Goal: Information Seeking & Learning: Learn about a topic

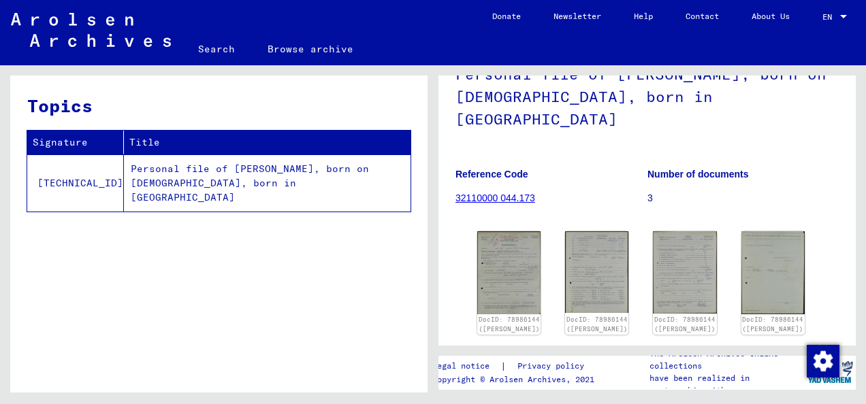
scroll to position [137, 0]
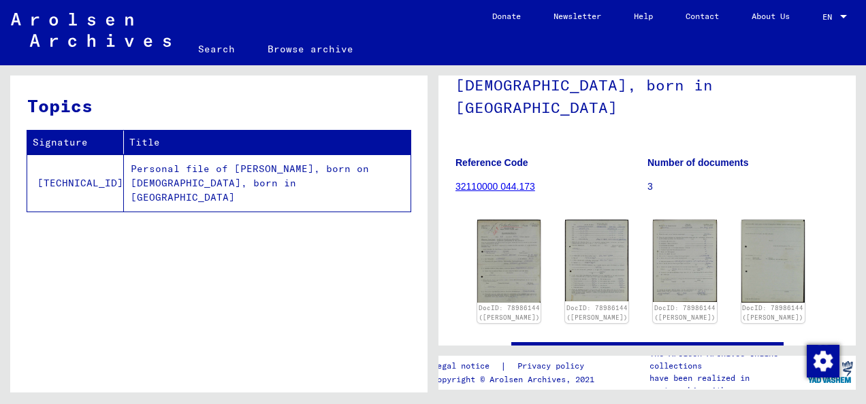
click at [504, 181] on link "32110000 044.173" at bounding box center [496, 186] width 80 height 11
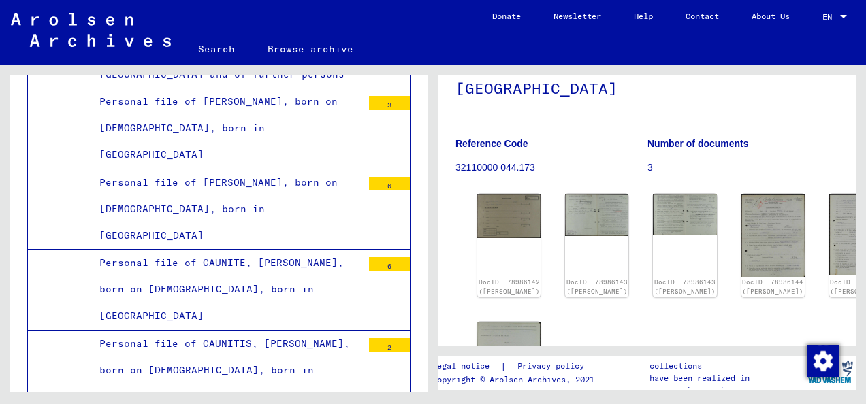
scroll to position [159, 0]
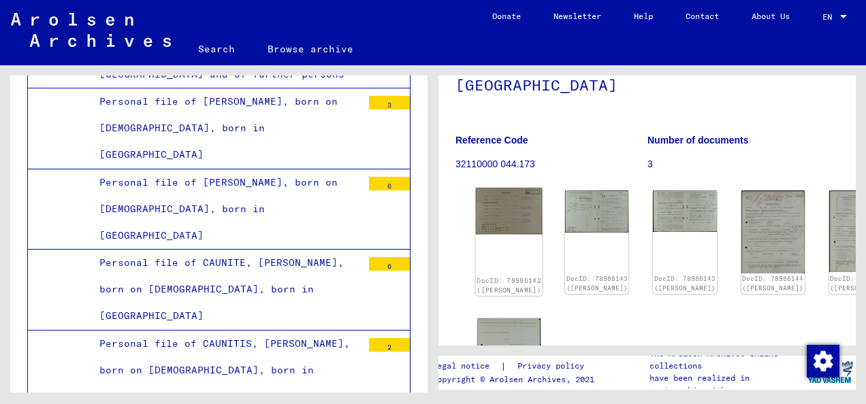
click at [496, 188] on img at bounding box center [509, 211] width 67 height 46
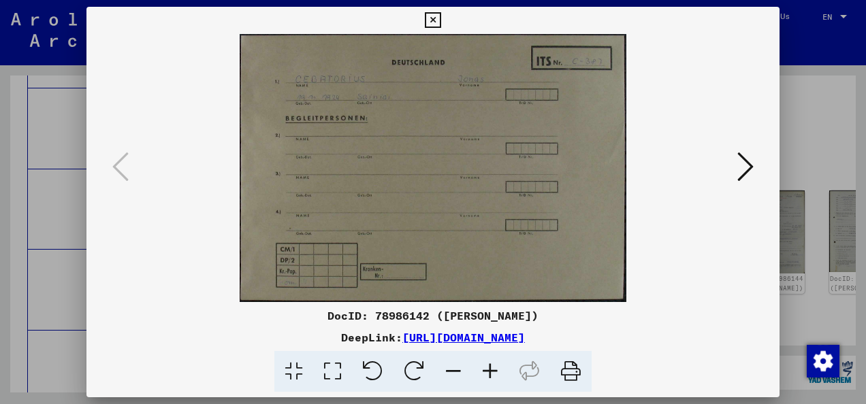
click at [507, 184] on img at bounding box center [433, 168] width 601 height 268
click at [742, 167] on icon at bounding box center [745, 166] width 16 height 33
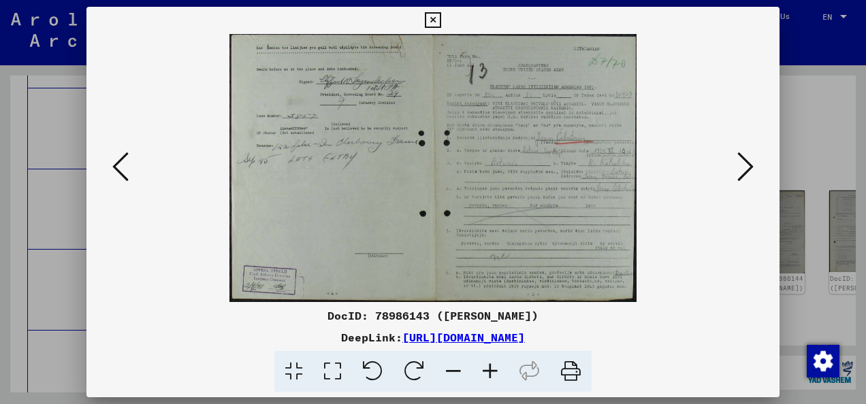
click at [545, 170] on img at bounding box center [433, 168] width 601 height 268
click at [500, 369] on icon at bounding box center [490, 372] width 37 height 42
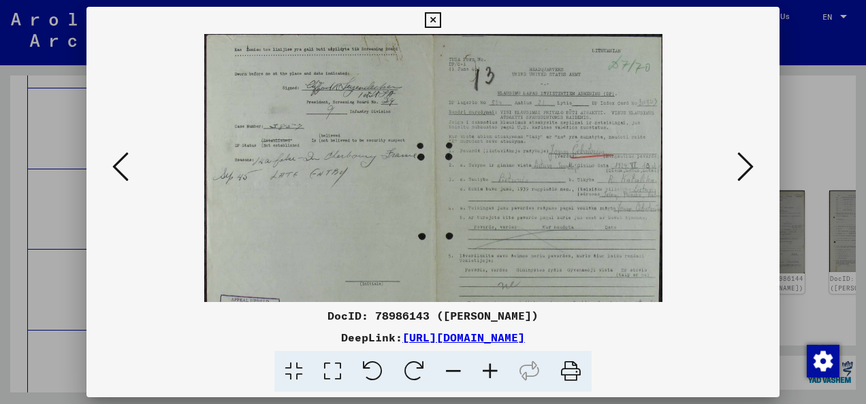
click at [500, 369] on icon at bounding box center [490, 372] width 37 height 42
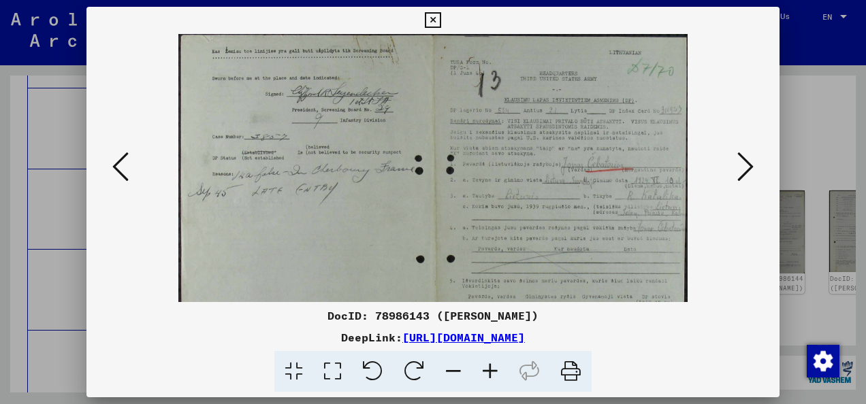
click at [500, 369] on icon at bounding box center [490, 372] width 37 height 42
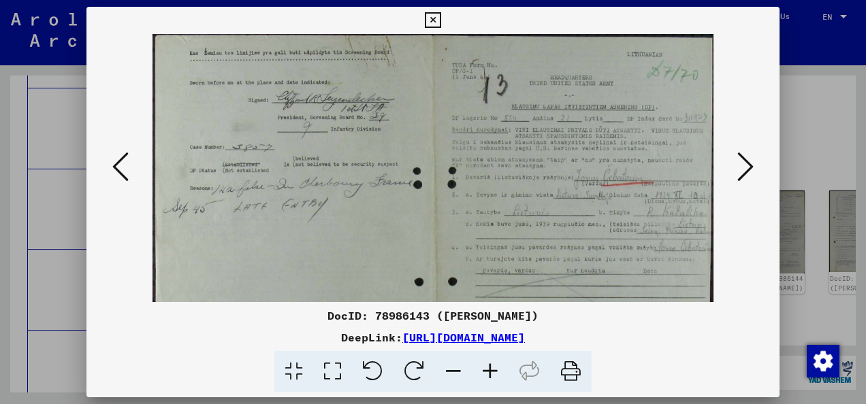
click at [500, 369] on icon at bounding box center [490, 372] width 37 height 42
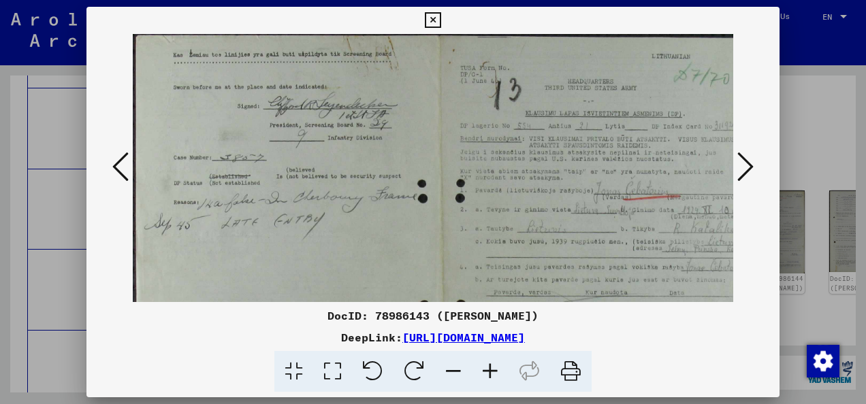
click at [500, 369] on icon at bounding box center [490, 372] width 37 height 42
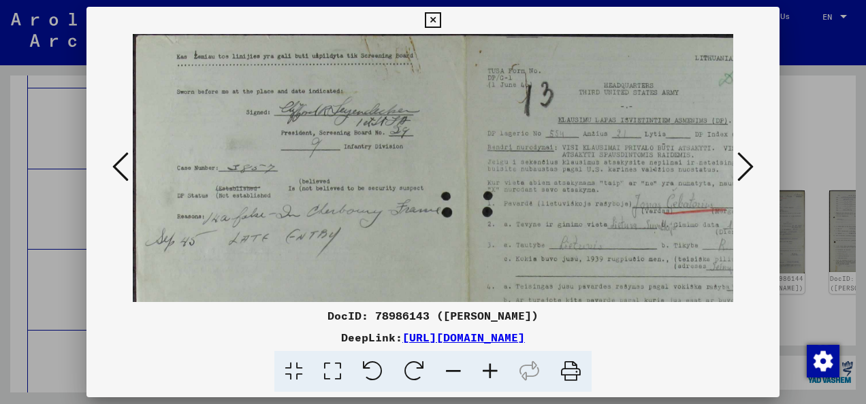
click at [500, 369] on icon at bounding box center [490, 372] width 37 height 42
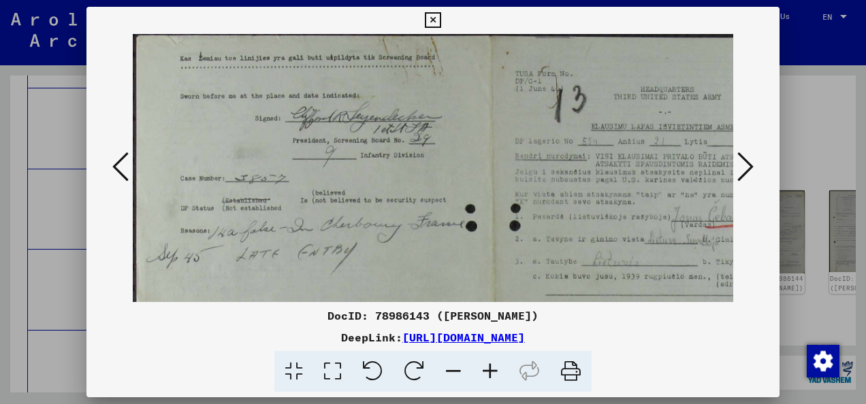
click at [500, 369] on icon at bounding box center [490, 372] width 37 height 42
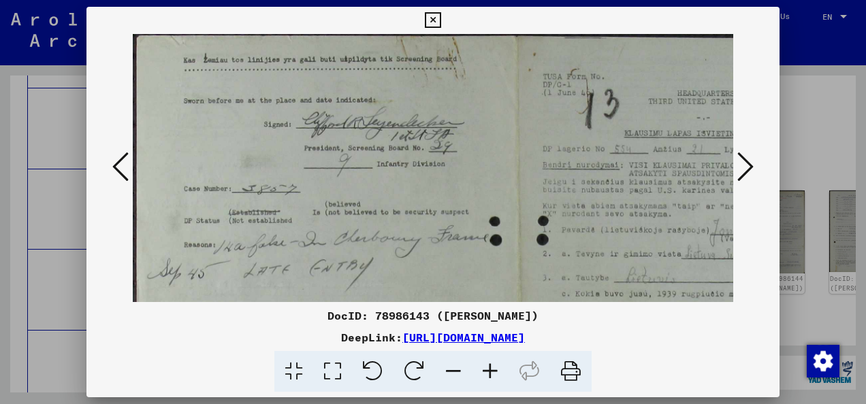
click at [500, 369] on icon at bounding box center [490, 372] width 37 height 42
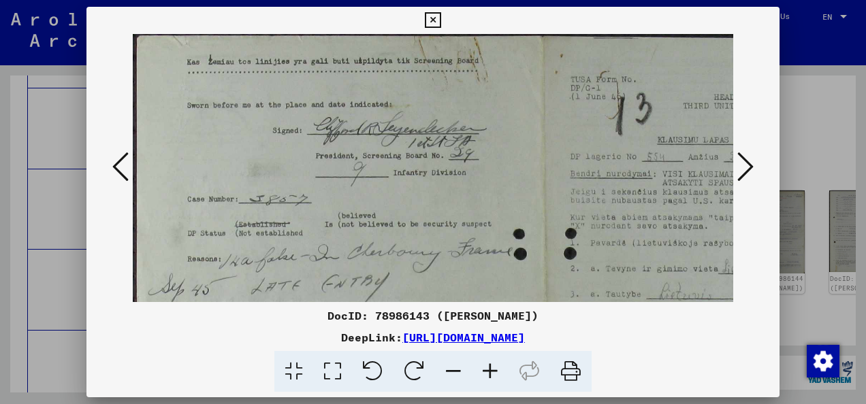
click at [500, 369] on icon at bounding box center [490, 372] width 37 height 42
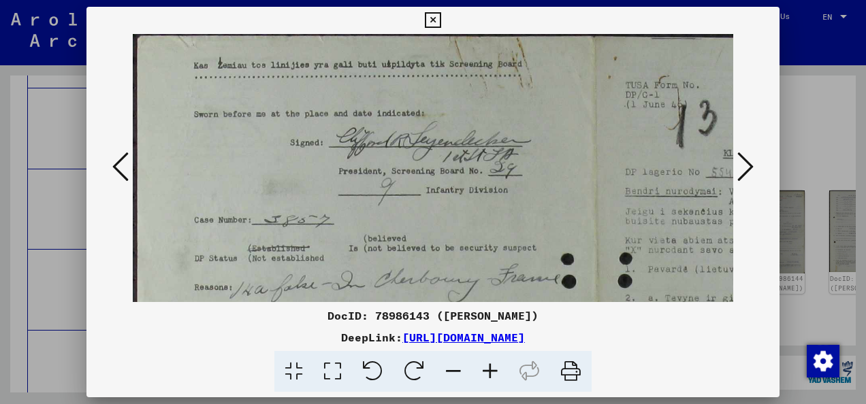
click at [500, 369] on icon at bounding box center [490, 372] width 37 height 42
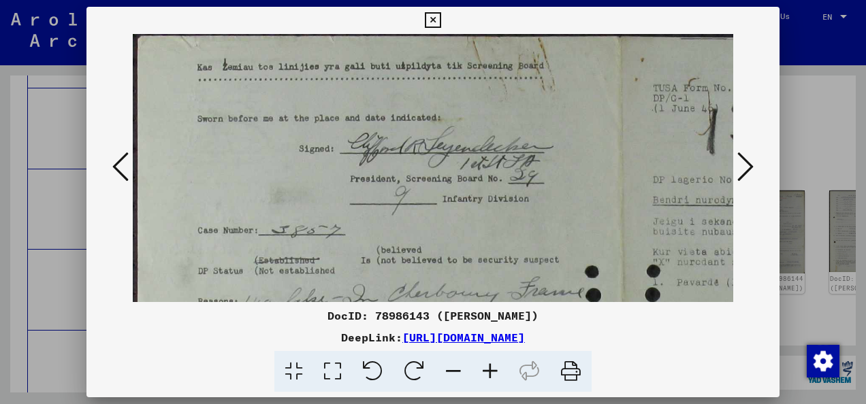
click at [500, 369] on icon at bounding box center [490, 372] width 37 height 42
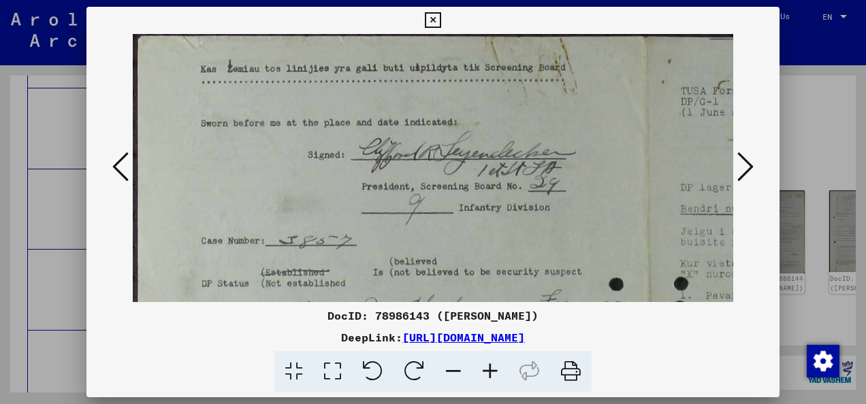
click at [500, 369] on icon at bounding box center [490, 372] width 37 height 42
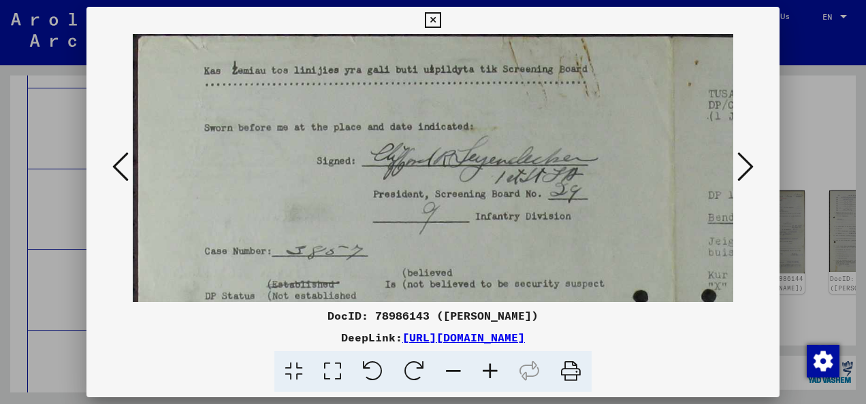
click at [500, 369] on icon at bounding box center [490, 372] width 37 height 42
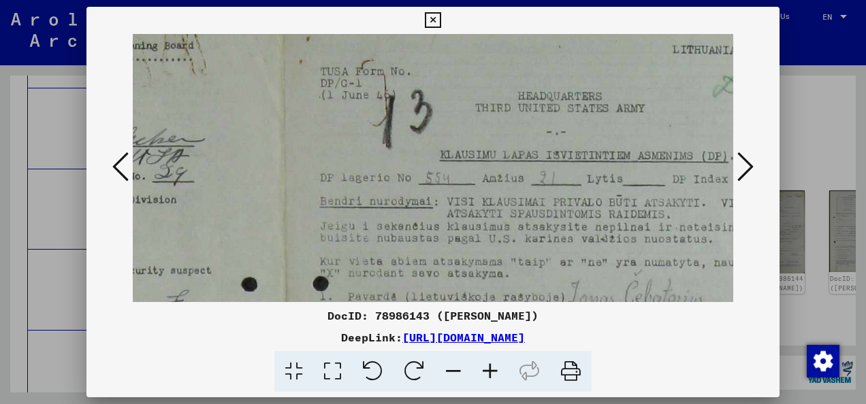
drag, startPoint x: 555, startPoint y: 217, endPoint x: 143, endPoint y: 194, distance: 412.6
click at [143, 194] on img at bounding box center [281, 381] width 1129 height 745
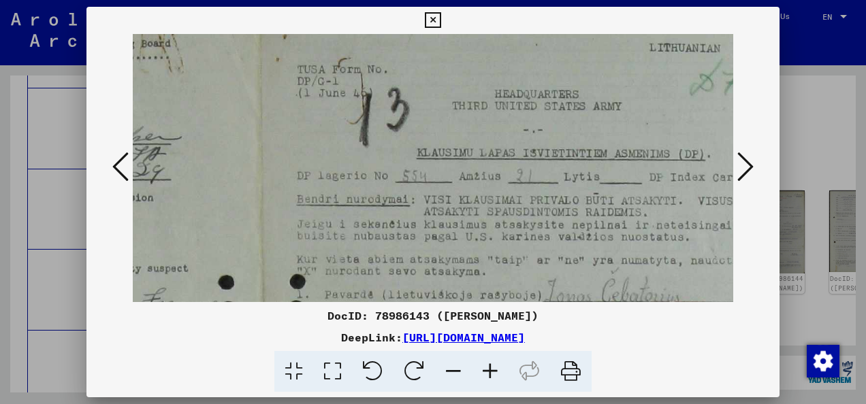
scroll to position [31, 474]
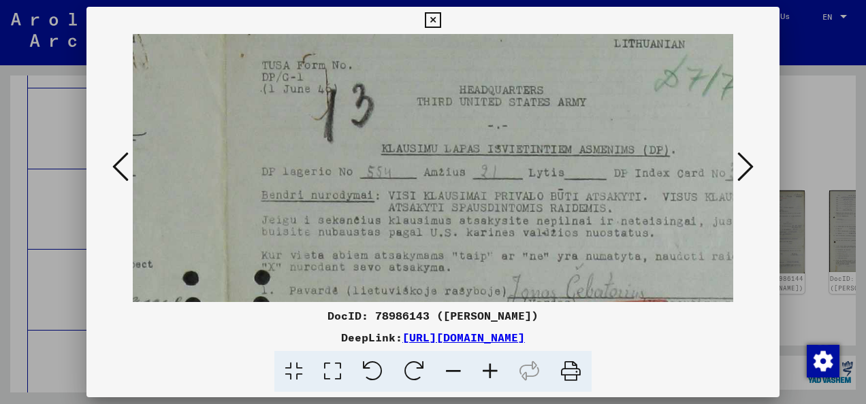
drag, startPoint x: 237, startPoint y: 182, endPoint x: 180, endPoint y: 176, distance: 56.8
click at [180, 176] on img at bounding box center [223, 375] width 1129 height 745
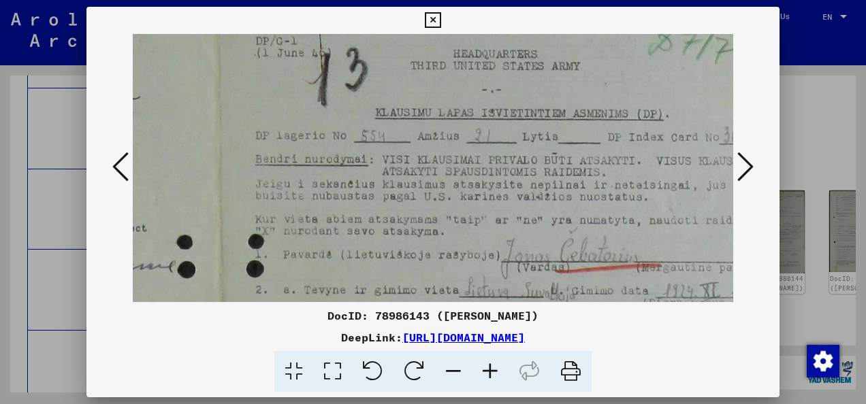
scroll to position [71, 481]
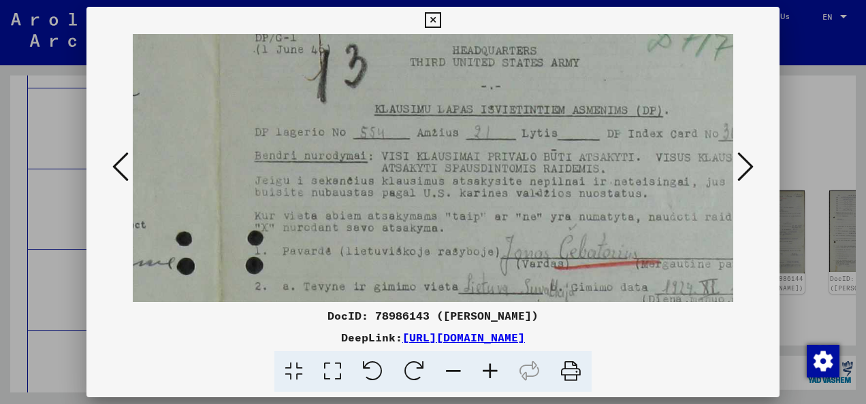
drag, startPoint x: 214, startPoint y: 230, endPoint x: 208, endPoint y: 199, distance: 31.9
click at [208, 199] on img at bounding box center [216, 335] width 1129 height 745
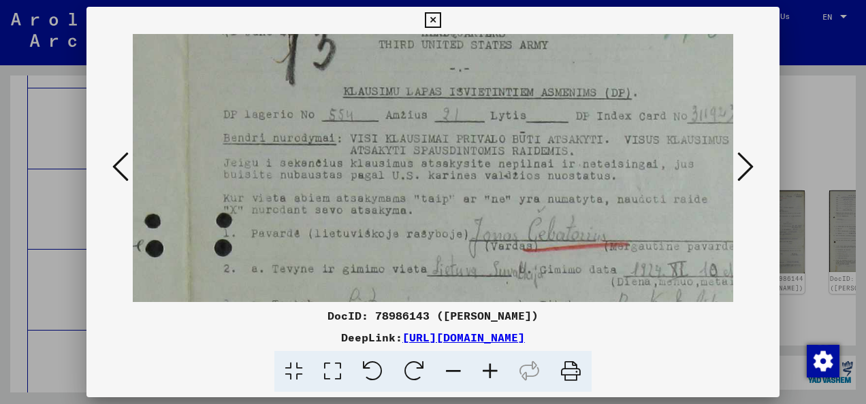
scroll to position [94, 524]
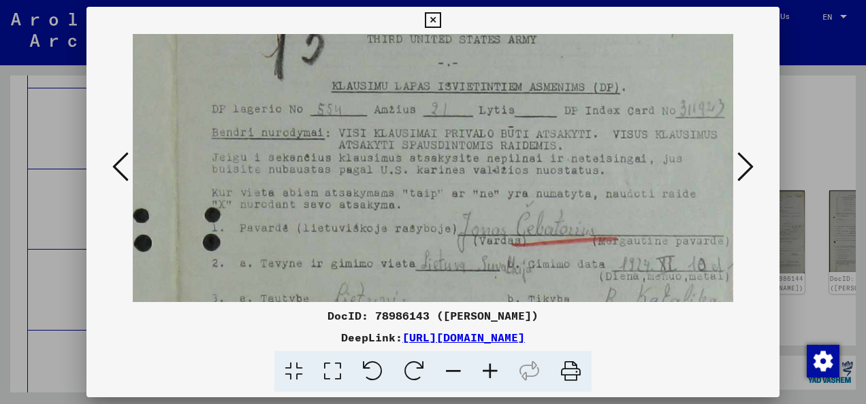
drag, startPoint x: 316, startPoint y: 229, endPoint x: 277, endPoint y: 208, distance: 43.9
click at [277, 208] on img at bounding box center [173, 312] width 1129 height 745
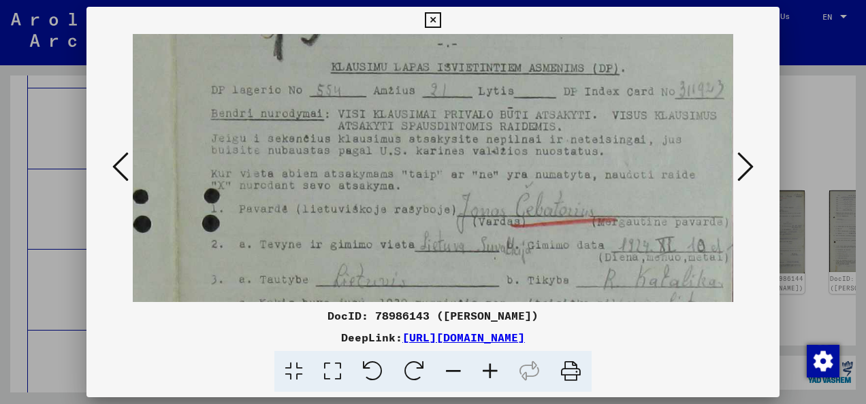
scroll to position [114, 526]
drag, startPoint x: 283, startPoint y: 232, endPoint x: 282, endPoint y: 216, distance: 16.4
click at [282, 216] on img at bounding box center [171, 292] width 1129 height 745
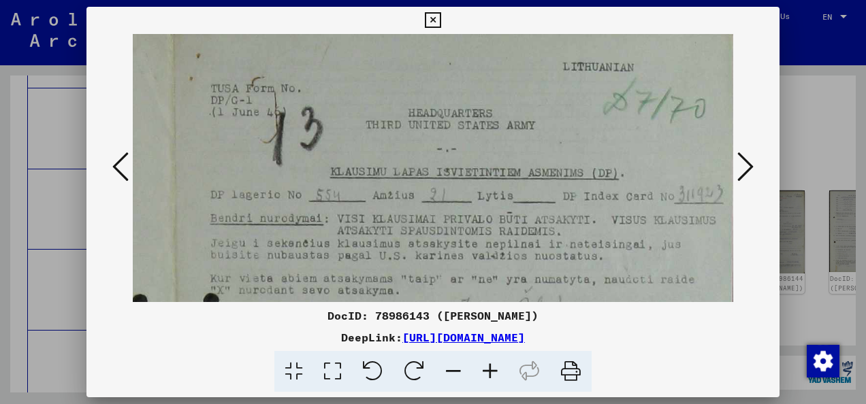
drag, startPoint x: 331, startPoint y: 206, endPoint x: 327, endPoint y: 238, distance: 32.3
click at [329, 278] on img at bounding box center [172, 398] width 1129 height 745
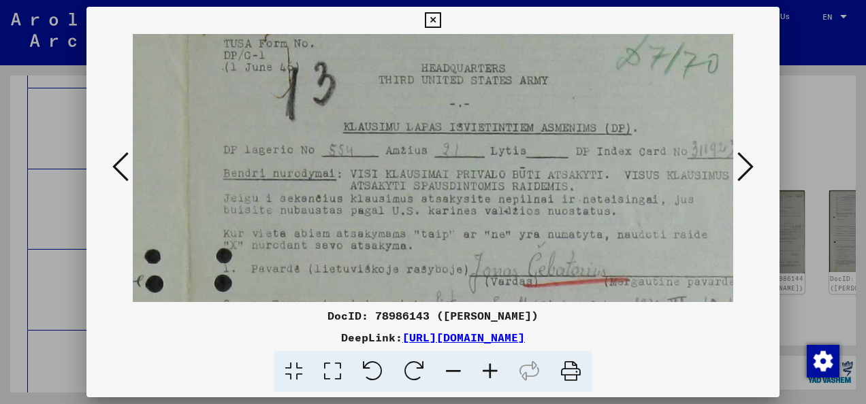
scroll to position [59, 511]
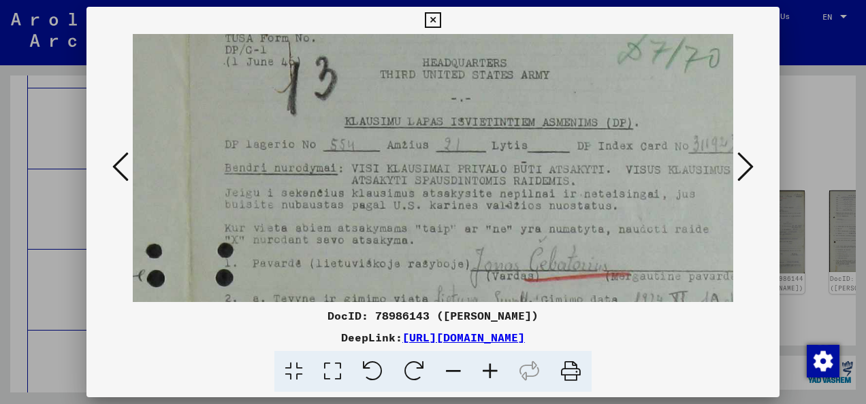
drag, startPoint x: 352, startPoint y: 251, endPoint x: 370, endPoint y: 206, distance: 48.6
click at [370, 206] on img at bounding box center [186, 347] width 1129 height 745
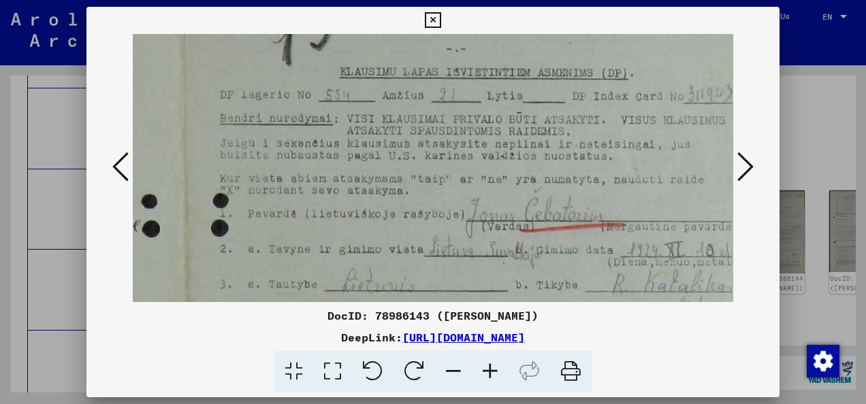
scroll to position [112, 515]
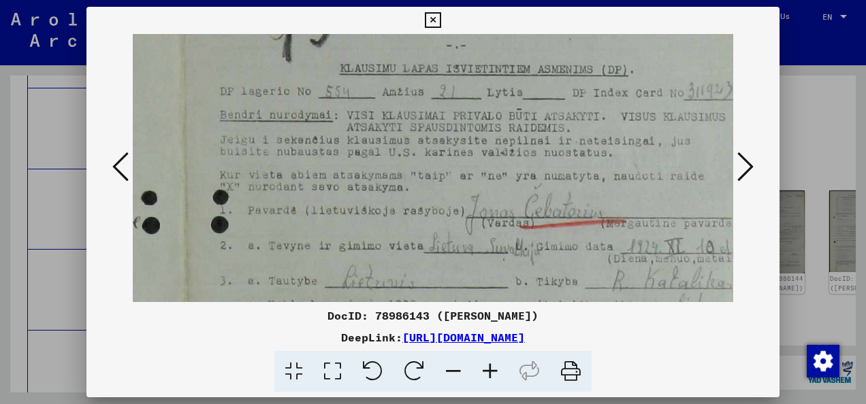
drag, startPoint x: 380, startPoint y: 239, endPoint x: 376, endPoint y: 195, distance: 44.4
click at [376, 195] on img at bounding box center [181, 294] width 1129 height 745
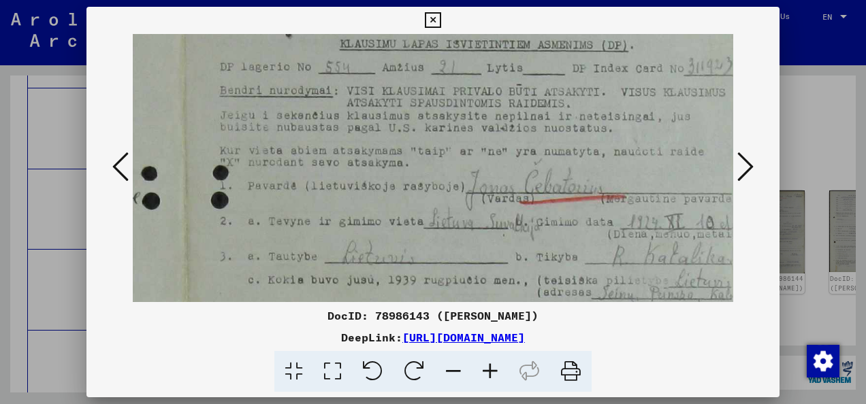
scroll to position [137, 515]
drag, startPoint x: 362, startPoint y: 226, endPoint x: 362, endPoint y: 206, distance: 20.4
click at [362, 206] on img at bounding box center [181, 269] width 1129 height 745
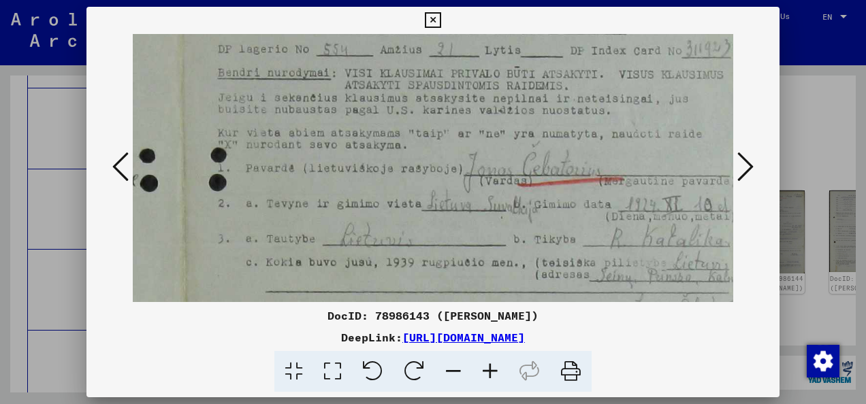
scroll to position [155, 517]
drag, startPoint x: 362, startPoint y: 208, endPoint x: 361, endPoint y: 193, distance: 15.0
click at [361, 193] on img at bounding box center [179, 251] width 1129 height 745
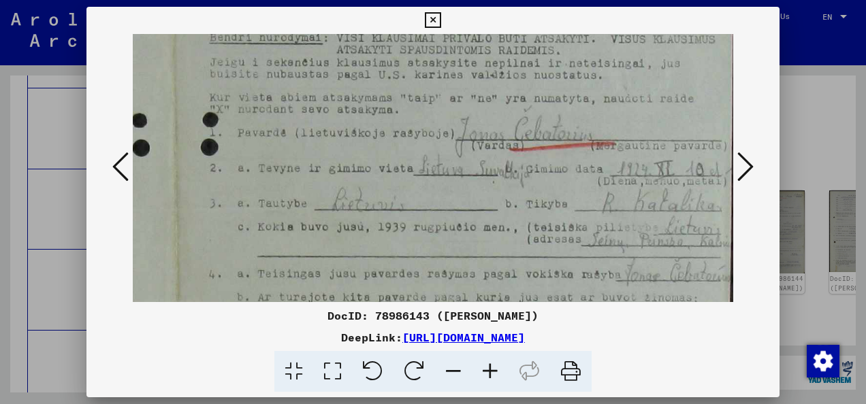
scroll to position [191, 526]
drag, startPoint x: 350, startPoint y: 205, endPoint x: 343, endPoint y: 174, distance: 31.4
click at [343, 174] on img at bounding box center [171, 215] width 1129 height 745
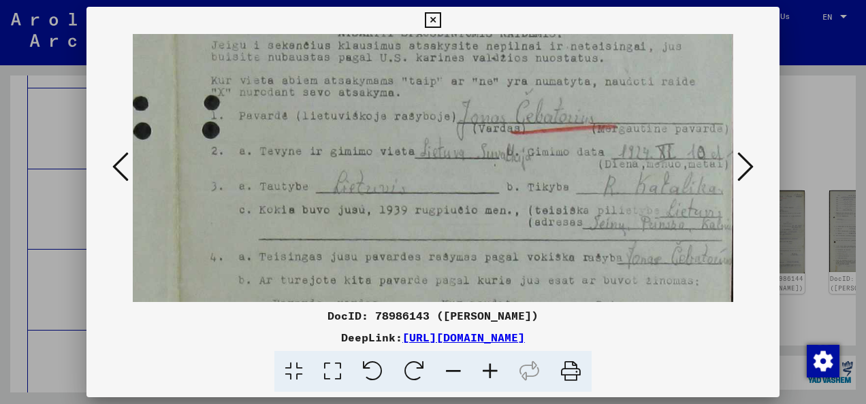
scroll to position [208, 524]
drag, startPoint x: 343, startPoint y: 199, endPoint x: 345, endPoint y: 185, distance: 13.7
click at [345, 185] on img at bounding box center [172, 198] width 1129 height 745
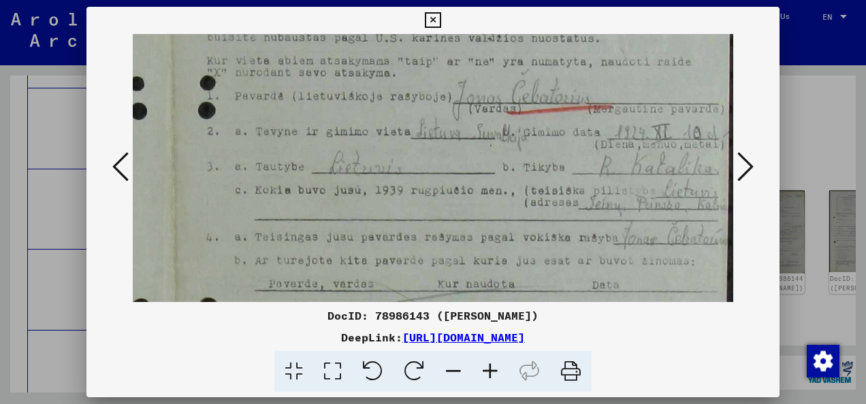
scroll to position [227, 528]
drag, startPoint x: 400, startPoint y: 176, endPoint x: 369, endPoint y: 161, distance: 35.0
click at [369, 161] on img at bounding box center [168, 179] width 1129 height 745
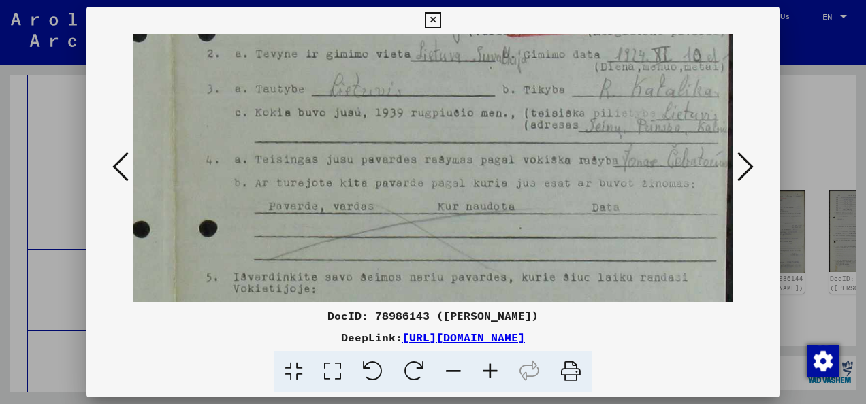
scroll to position [308, 528]
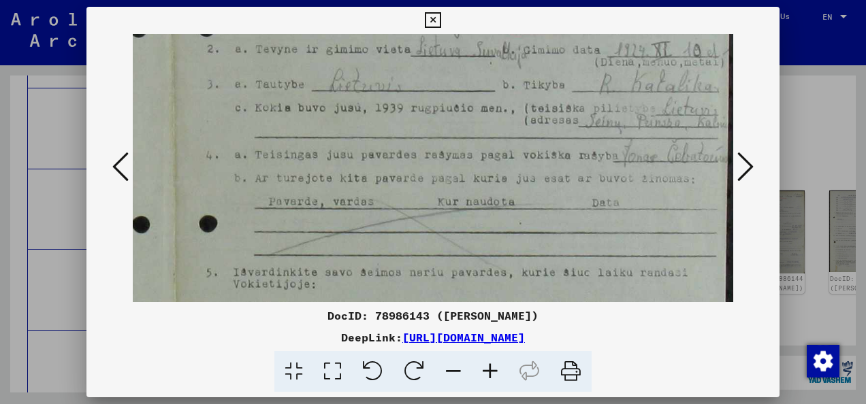
drag, startPoint x: 376, startPoint y: 208, endPoint x: 354, endPoint y: 140, distance: 71.5
click at [354, 140] on img at bounding box center [168, 98] width 1129 height 745
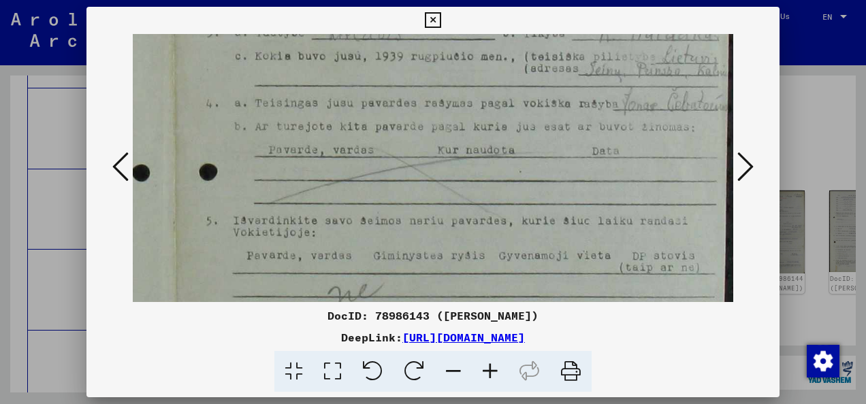
drag, startPoint x: 366, startPoint y: 203, endPoint x: 353, endPoint y: 155, distance: 49.4
click at [353, 155] on img at bounding box center [168, 46] width 1129 height 745
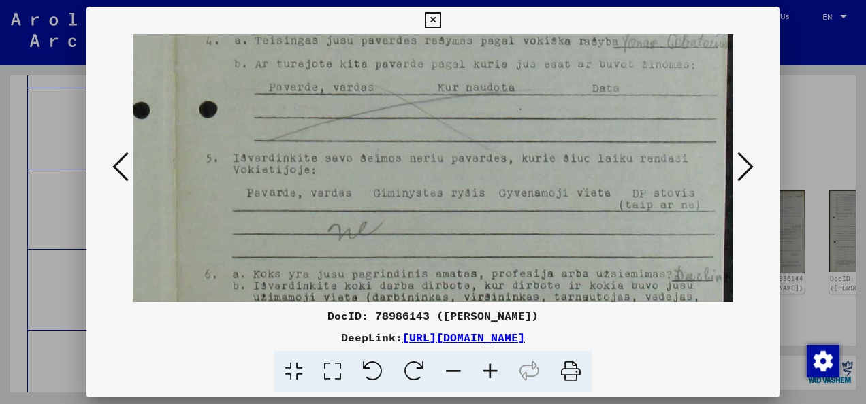
scroll to position [426, 528]
drag, startPoint x: 356, startPoint y: 211, endPoint x: 340, endPoint y: 152, distance: 61.3
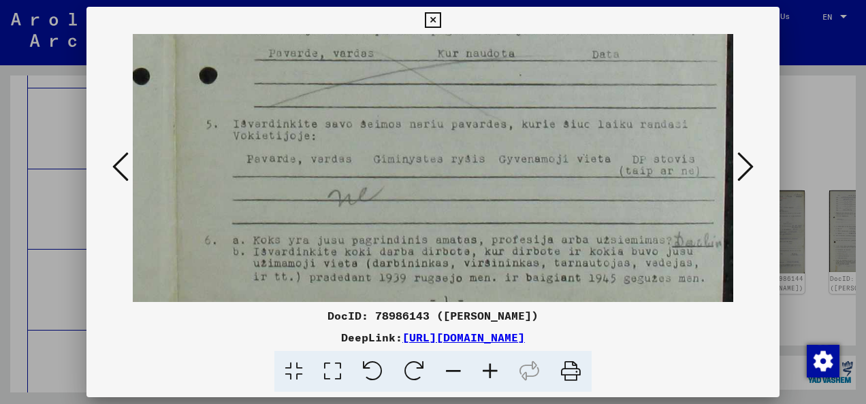
drag, startPoint x: 340, startPoint y: 192, endPoint x: 328, endPoint y: 165, distance: 30.2
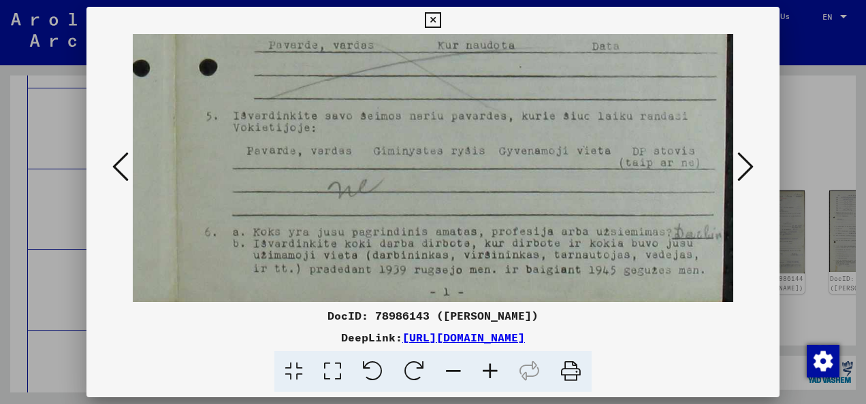
scroll to position [477, 528]
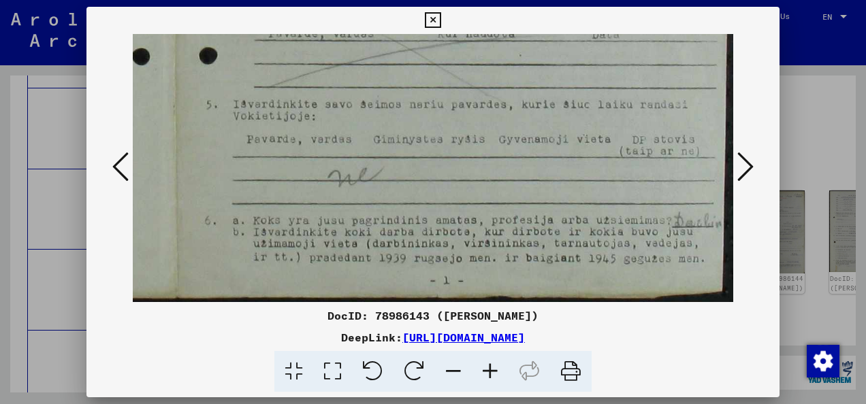
drag, startPoint x: 317, startPoint y: 211, endPoint x: 309, endPoint y: 164, distance: 47.6
click at [742, 163] on icon at bounding box center [745, 166] width 16 height 33
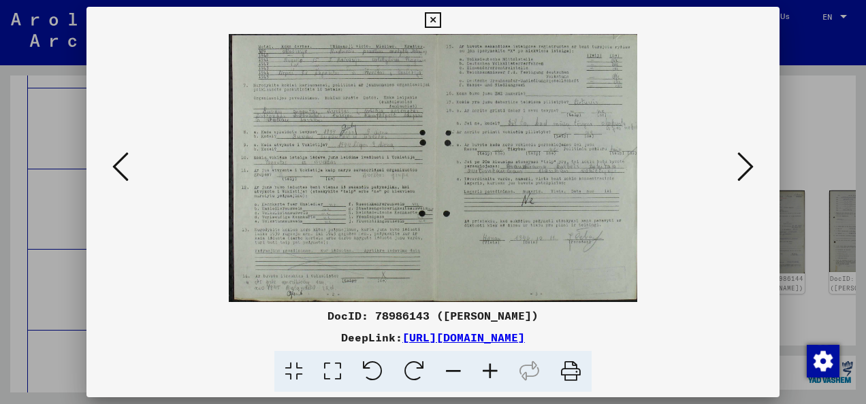
click at [383, 146] on img at bounding box center [433, 168] width 409 height 268
click at [490, 369] on icon at bounding box center [490, 372] width 37 height 42
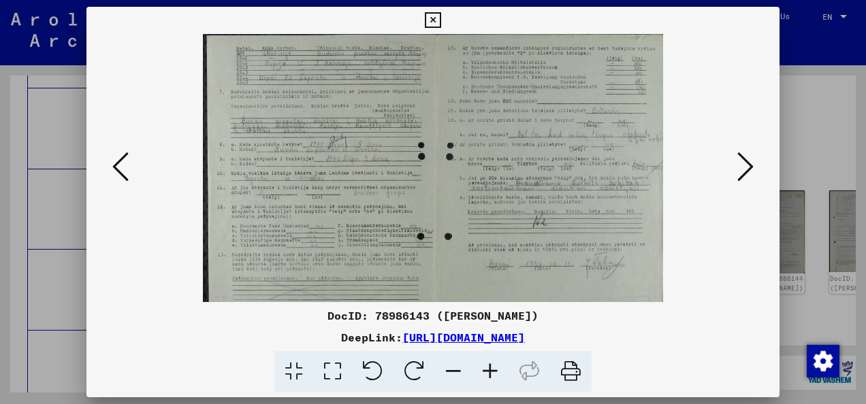
click at [490, 369] on icon at bounding box center [490, 372] width 37 height 42
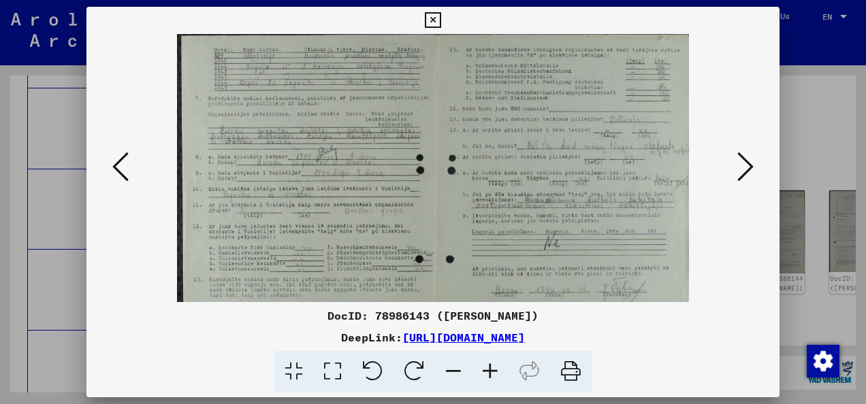
click at [490, 369] on icon at bounding box center [490, 372] width 37 height 42
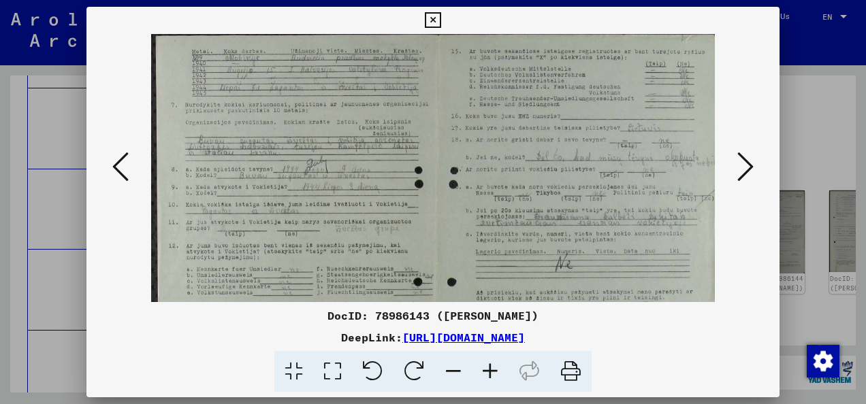
drag, startPoint x: 408, startPoint y: 217, endPoint x: 502, endPoint y: 285, distance: 116.0
click at [502, 285] on img at bounding box center [433, 219] width 564 height 370
click at [497, 368] on icon at bounding box center [490, 372] width 37 height 42
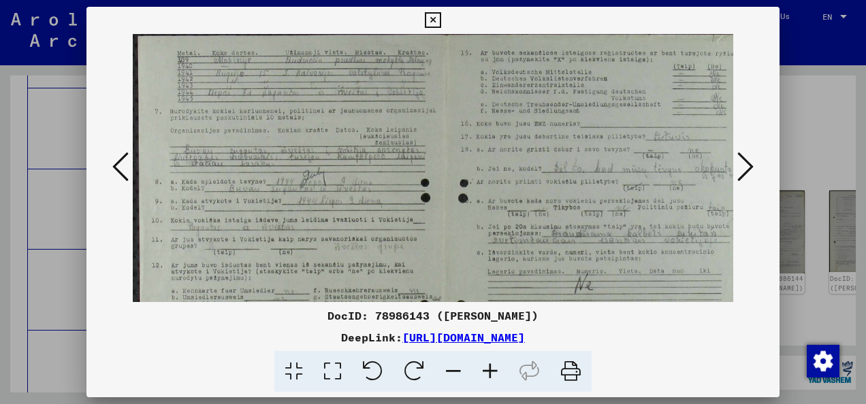
click at [497, 368] on icon at bounding box center [490, 372] width 37 height 42
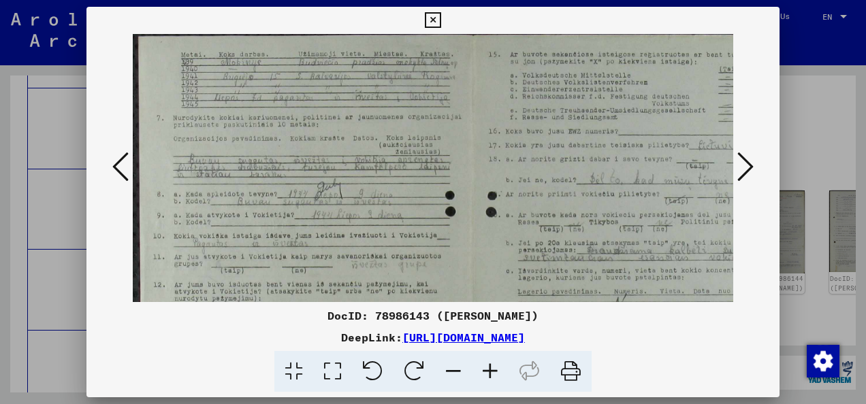
click at [364, 185] on img at bounding box center [467, 253] width 668 height 438
click at [488, 370] on icon at bounding box center [490, 372] width 37 height 42
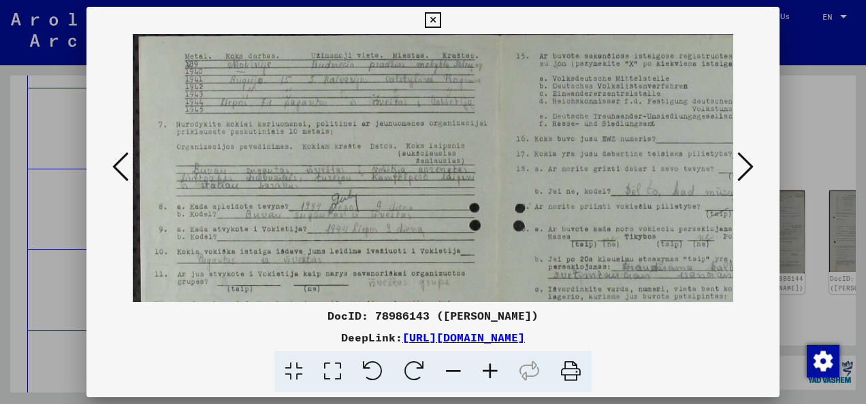
click at [488, 370] on icon at bounding box center [490, 372] width 37 height 42
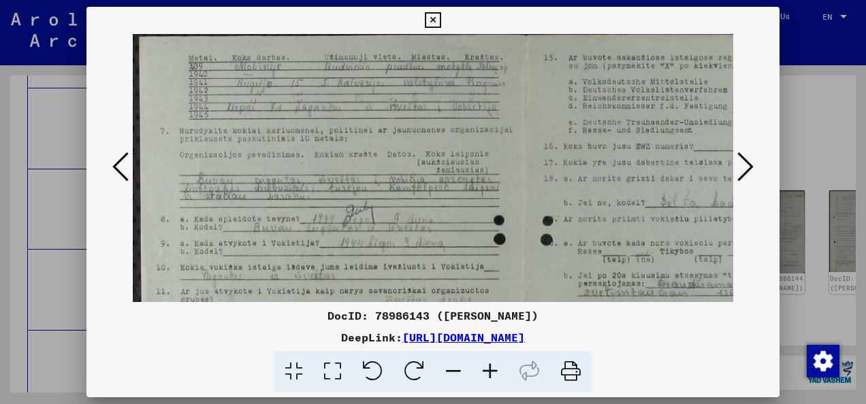
click at [488, 370] on icon at bounding box center [490, 372] width 37 height 42
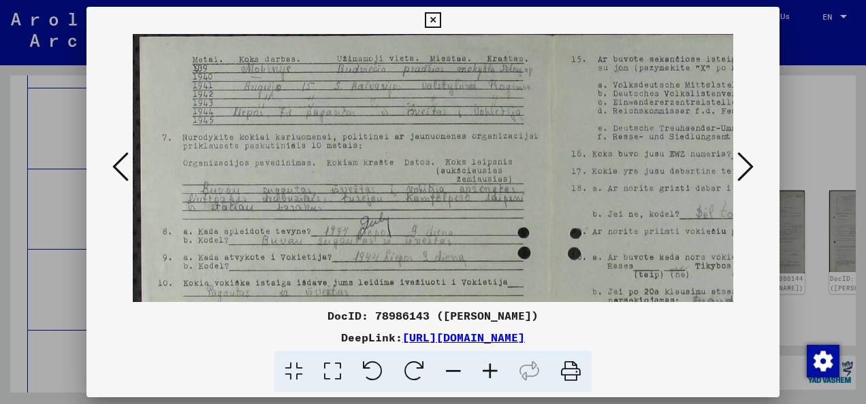
click at [488, 370] on icon at bounding box center [490, 372] width 37 height 42
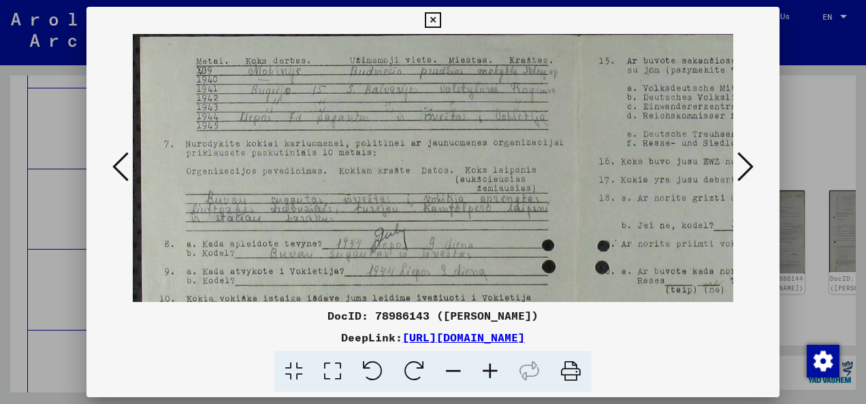
click at [490, 374] on icon at bounding box center [490, 372] width 37 height 42
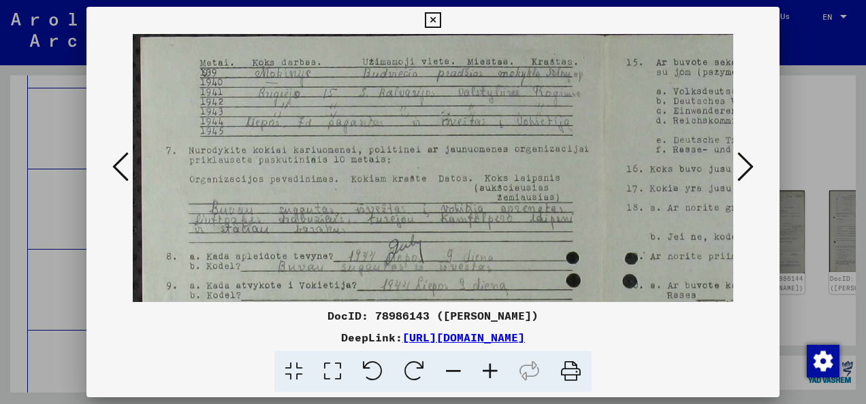
click at [490, 374] on icon at bounding box center [490, 372] width 37 height 42
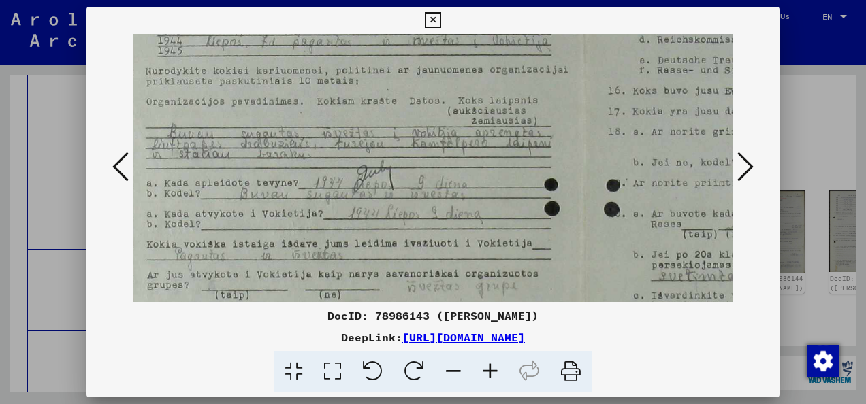
scroll to position [86, 46]
drag, startPoint x: 478, startPoint y: 240, endPoint x: 433, endPoint y: 156, distance: 95.6
click at [433, 156] on img at bounding box center [575, 269] width 979 height 643
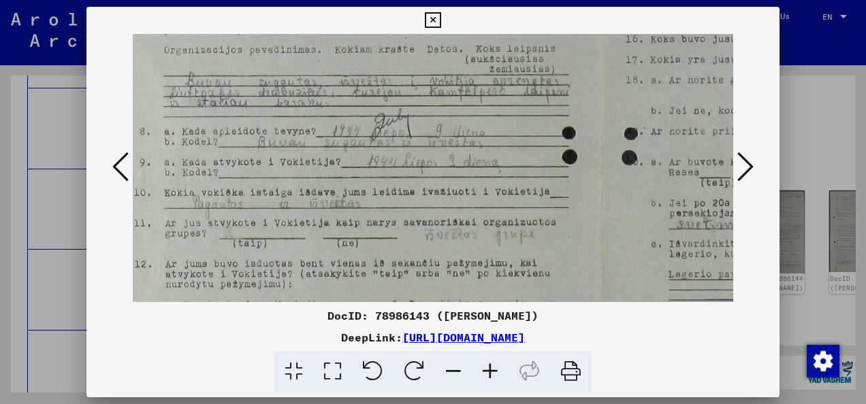
scroll to position [139, 29]
drag, startPoint x: 421, startPoint y: 230, endPoint x: 446, endPoint y: 185, distance: 51.2
click at [446, 185] on img at bounding box center [593, 216] width 979 height 643
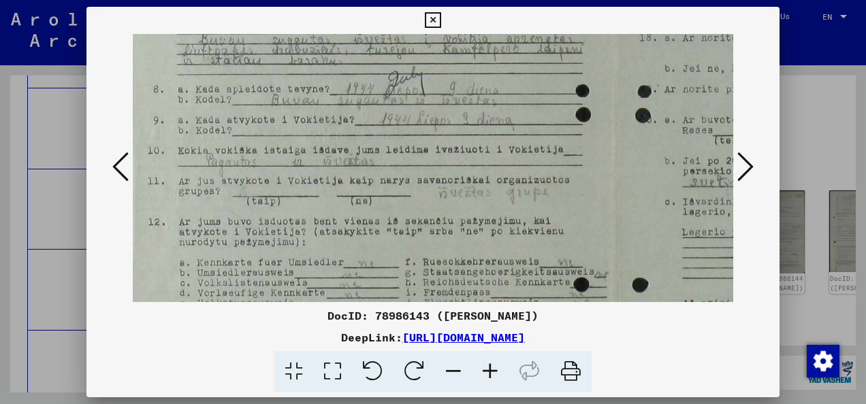
scroll to position [180, 15]
drag, startPoint x: 421, startPoint y: 231, endPoint x: 438, endPoint y: 195, distance: 39.3
click at [438, 195] on img at bounding box center [607, 175] width 979 height 643
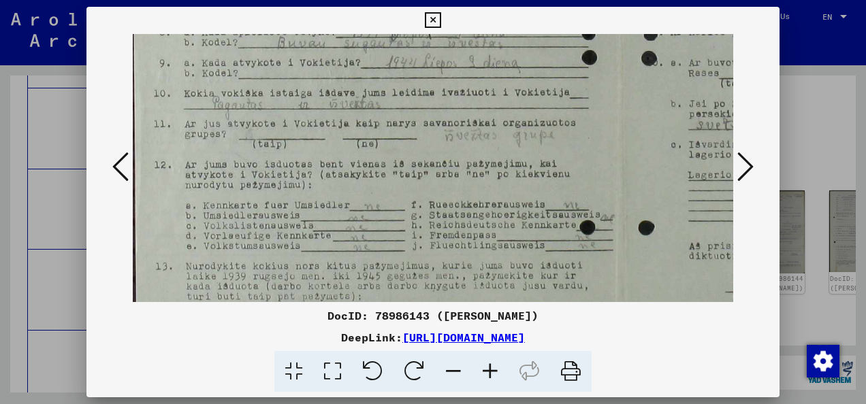
scroll to position [240, 9]
drag, startPoint x: 430, startPoint y: 217, endPoint x: 438, endPoint y: 166, distance: 51.2
click at [438, 166] on img at bounding box center [613, 115] width 979 height 643
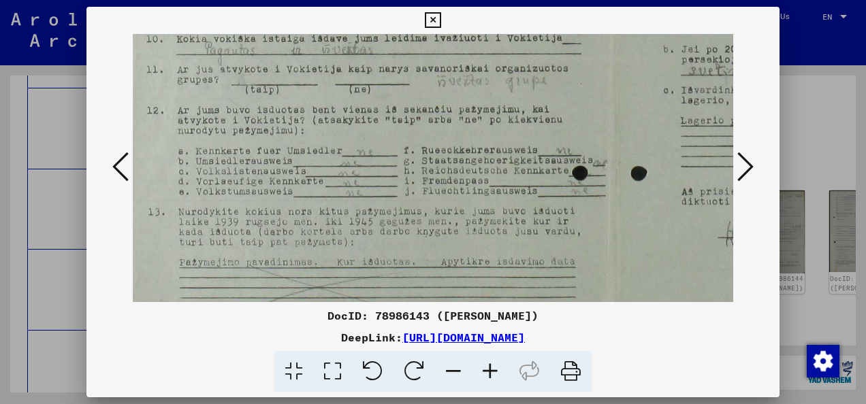
scroll to position [296, 16]
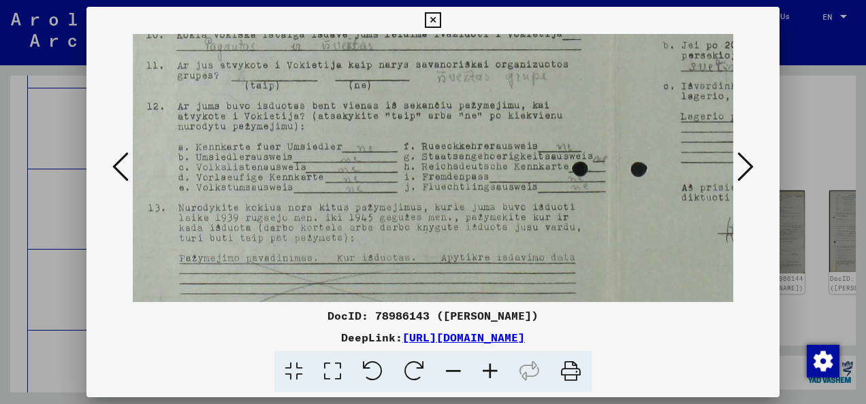
drag, startPoint x: 408, startPoint y: 211, endPoint x: 402, endPoint y: 160, distance: 51.4
click at [402, 160] on img at bounding box center [605, 60] width 979 height 643
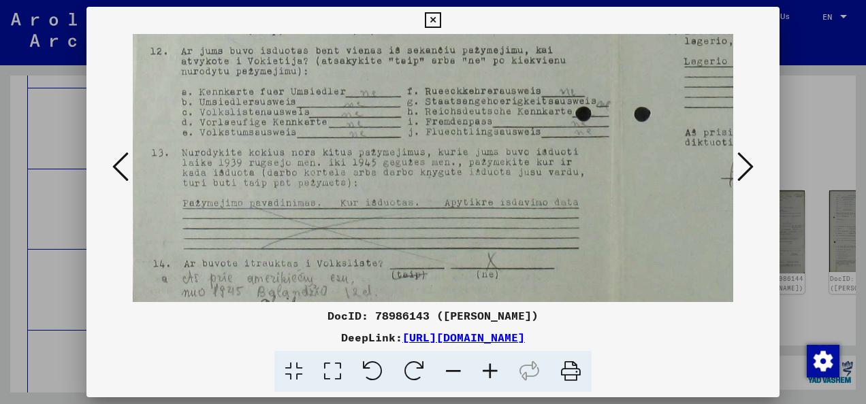
scroll to position [374, 11]
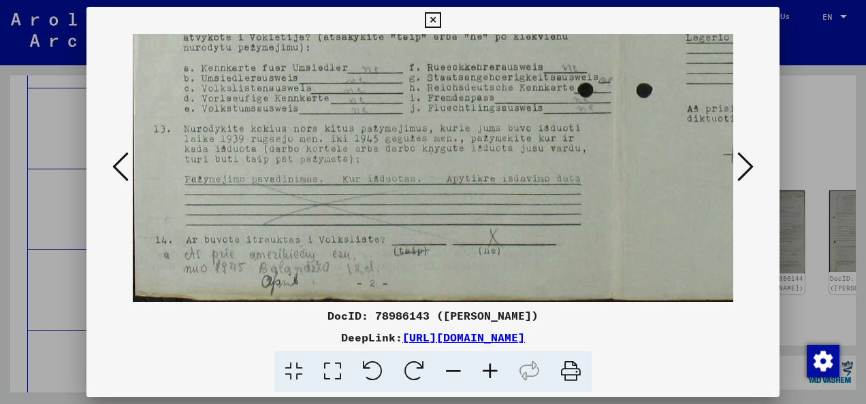
drag, startPoint x: 385, startPoint y: 219, endPoint x: 392, endPoint y: 144, distance: 75.8
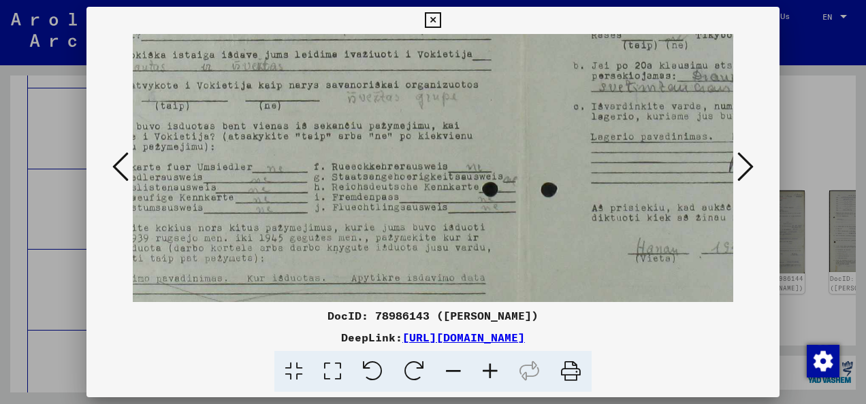
drag, startPoint x: 438, startPoint y: 143, endPoint x: 344, endPoint y: 244, distance: 138.2
click at [344, 244] on img at bounding box center [516, 80] width 979 height 643
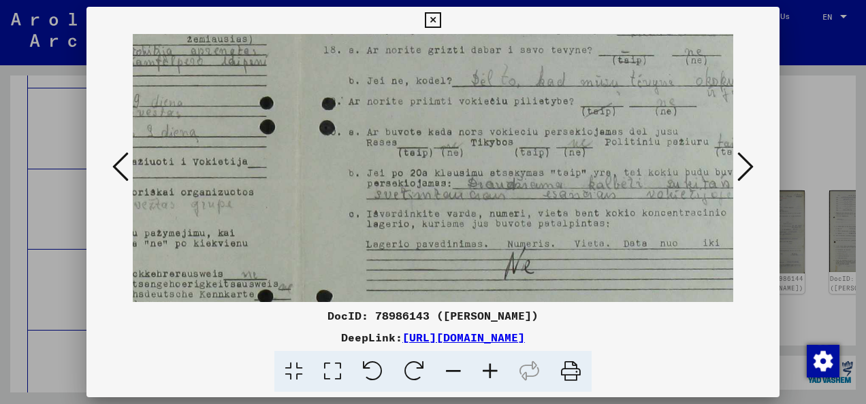
drag, startPoint x: 512, startPoint y: 147, endPoint x: 289, endPoint y: 257, distance: 248.8
click at [289, 257] on img at bounding box center [291, 188] width 979 height 643
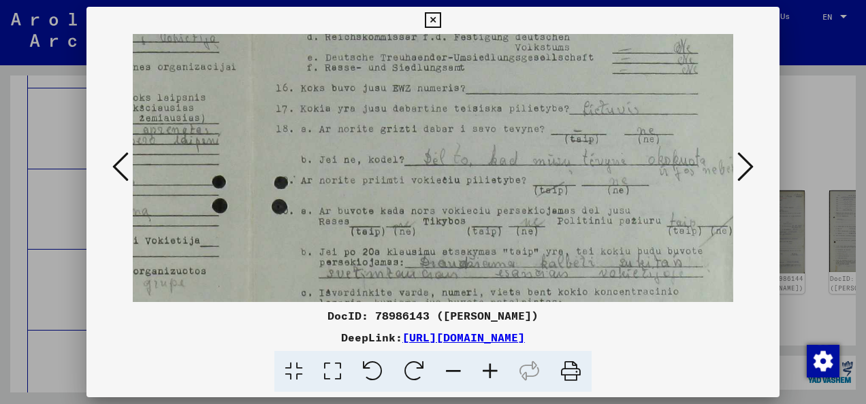
drag, startPoint x: 426, startPoint y: 162, endPoint x: 378, endPoint y: 245, distance: 95.8
click at [378, 245] on img at bounding box center [243, 267] width 979 height 643
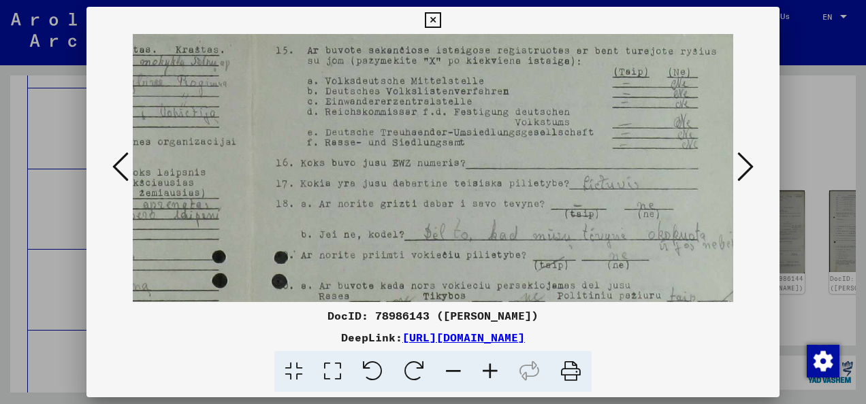
scroll to position [12, 379]
drag, startPoint x: 415, startPoint y: 159, endPoint x: 400, endPoint y: 237, distance: 79.7
click at [400, 237] on img at bounding box center [243, 343] width 979 height 643
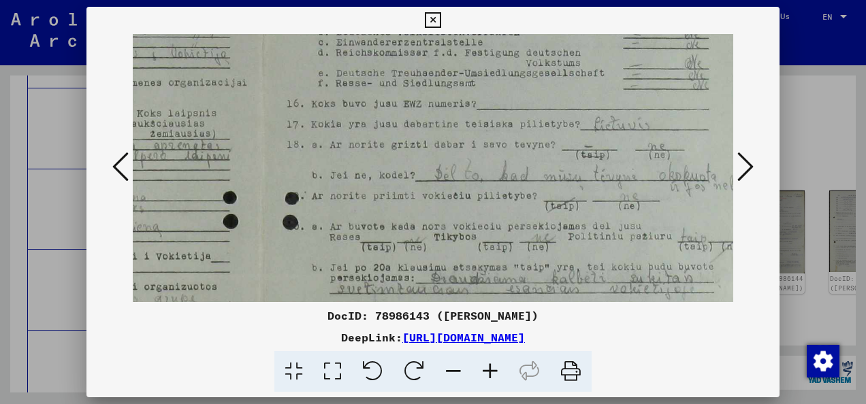
scroll to position [75, 368]
drag, startPoint x: 409, startPoint y: 246, endPoint x: 424, endPoint y: 193, distance: 55.2
click at [424, 193] on img at bounding box center [254, 280] width 979 height 643
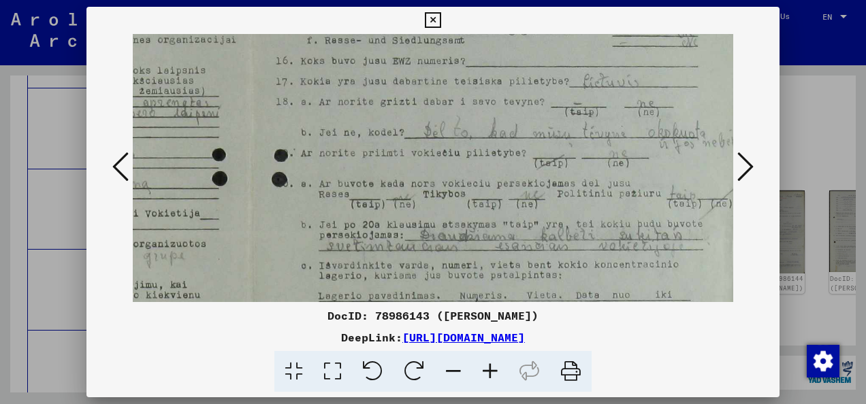
drag, startPoint x: 422, startPoint y: 219, endPoint x: 413, endPoint y: 181, distance: 38.6
click at [413, 181] on img at bounding box center [243, 239] width 979 height 643
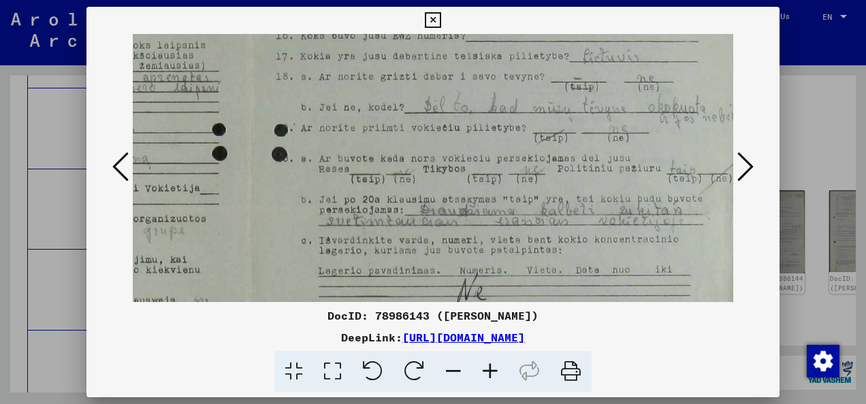
scroll to position [149, 379]
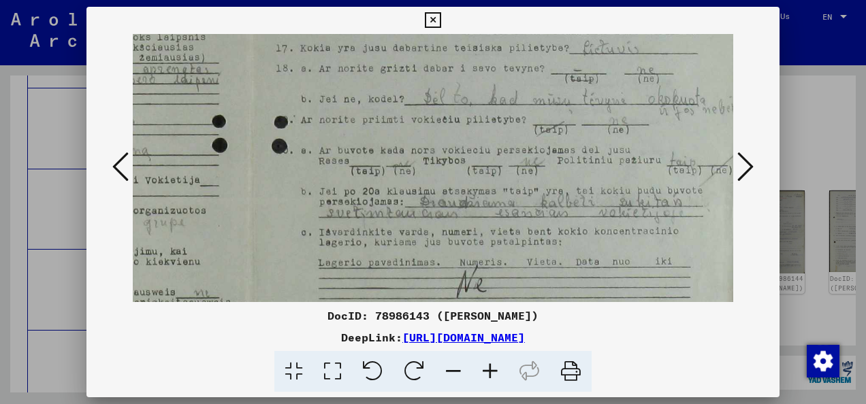
drag, startPoint x: 413, startPoint y: 227, endPoint x: 409, endPoint y: 197, distance: 30.2
click at [409, 197] on img at bounding box center [243, 206] width 979 height 643
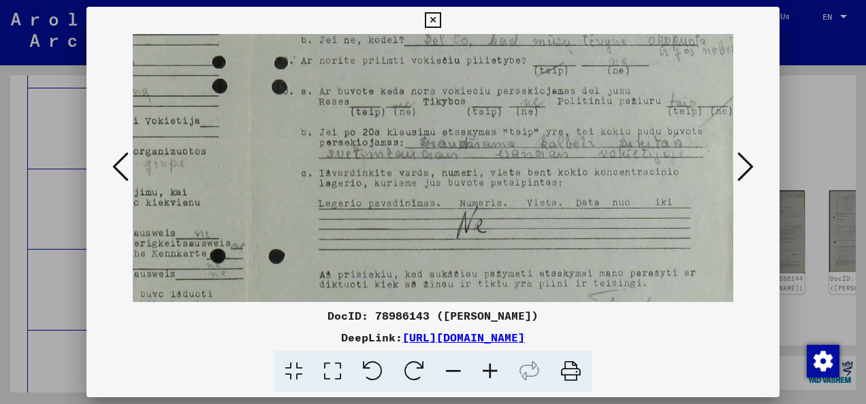
drag, startPoint x: 400, startPoint y: 231, endPoint x: 398, endPoint y: 176, distance: 54.5
click at [398, 176] on img at bounding box center [243, 147] width 979 height 643
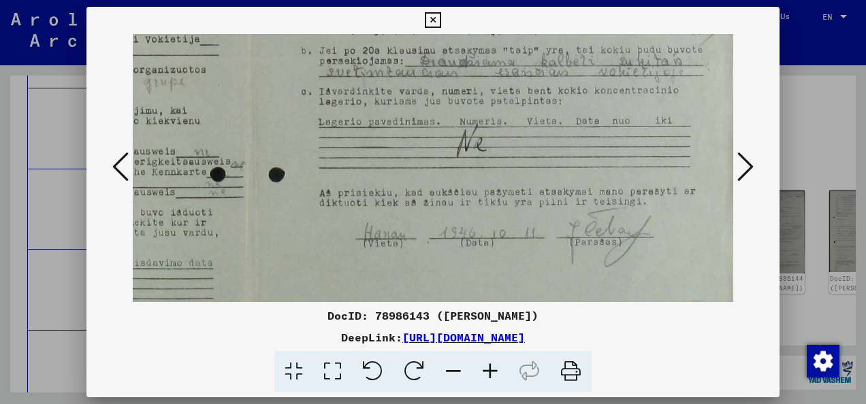
drag, startPoint x: 398, startPoint y: 220, endPoint x: 393, endPoint y: 140, distance: 80.5
click at [393, 140] on img at bounding box center [243, 65] width 979 height 643
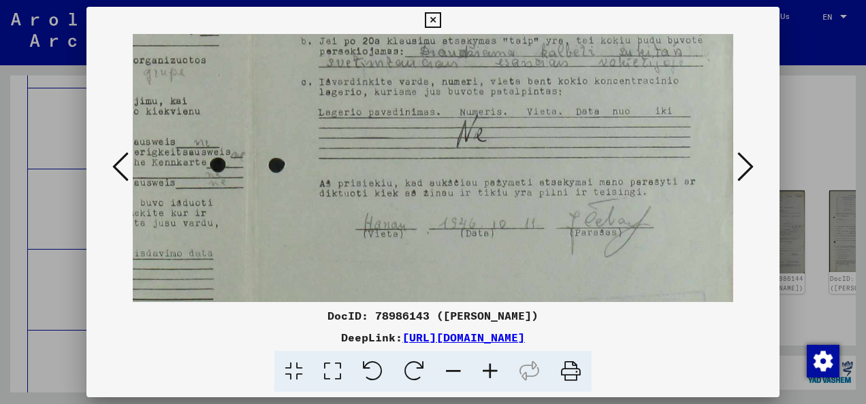
scroll to position [300, 379]
drag, startPoint x: 365, startPoint y: 227, endPoint x: 365, endPoint y: 219, distance: 8.9
click at [365, 219] on img at bounding box center [243, 55] width 979 height 643
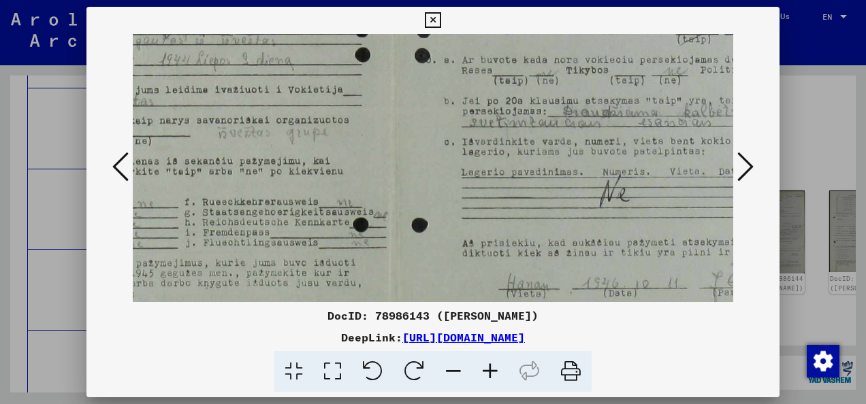
drag, startPoint x: 377, startPoint y: 180, endPoint x: 520, endPoint y: 241, distance: 155.6
click at [520, 241] on img at bounding box center [386, 115] width 979 height 643
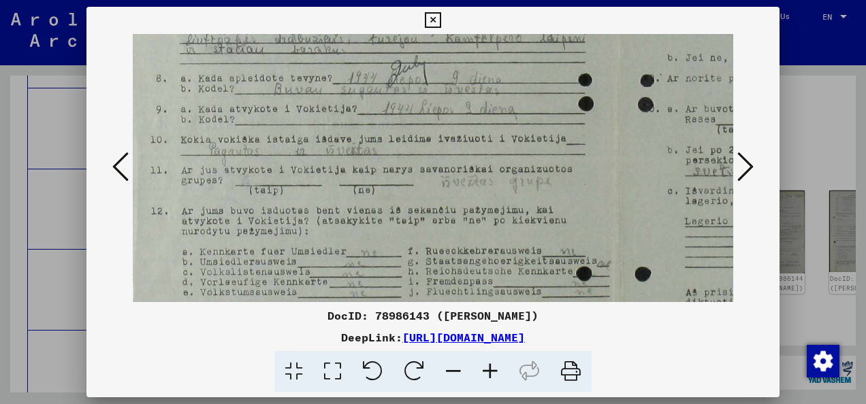
scroll to position [190, 12]
drag, startPoint x: 280, startPoint y: 149, endPoint x: 494, endPoint y: 194, distance: 219.1
click at [494, 194] on img at bounding box center [610, 165] width 979 height 643
click at [436, 15] on icon at bounding box center [433, 20] width 16 height 16
